Goal: Find contact information: Find contact information

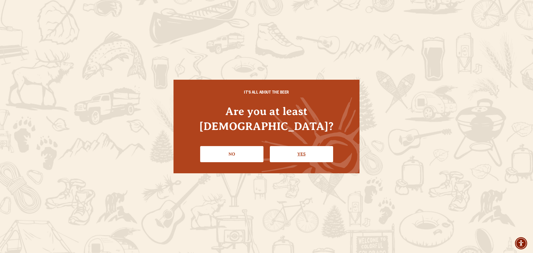
click at [299, 146] on link "Yes" at bounding box center [301, 154] width 63 height 16
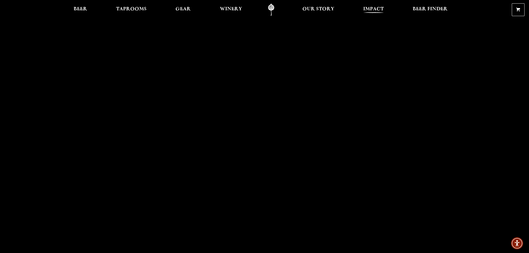
click at [368, 11] on span "Impact" at bounding box center [373, 9] width 21 height 4
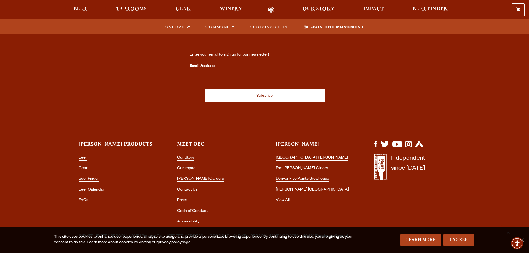
scroll to position [1725, 0]
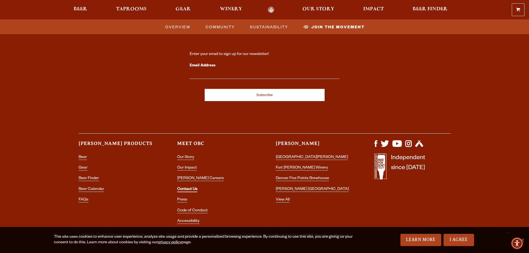
click at [191, 187] on link "Contact Us" at bounding box center [187, 189] width 20 height 5
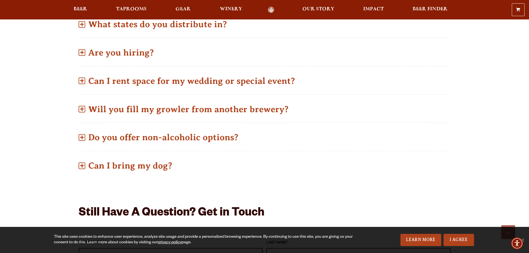
scroll to position [278, 0]
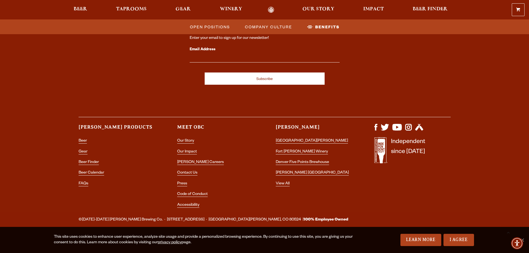
scroll to position [1036, 0]
